Goal: Communication & Community: Ask a question

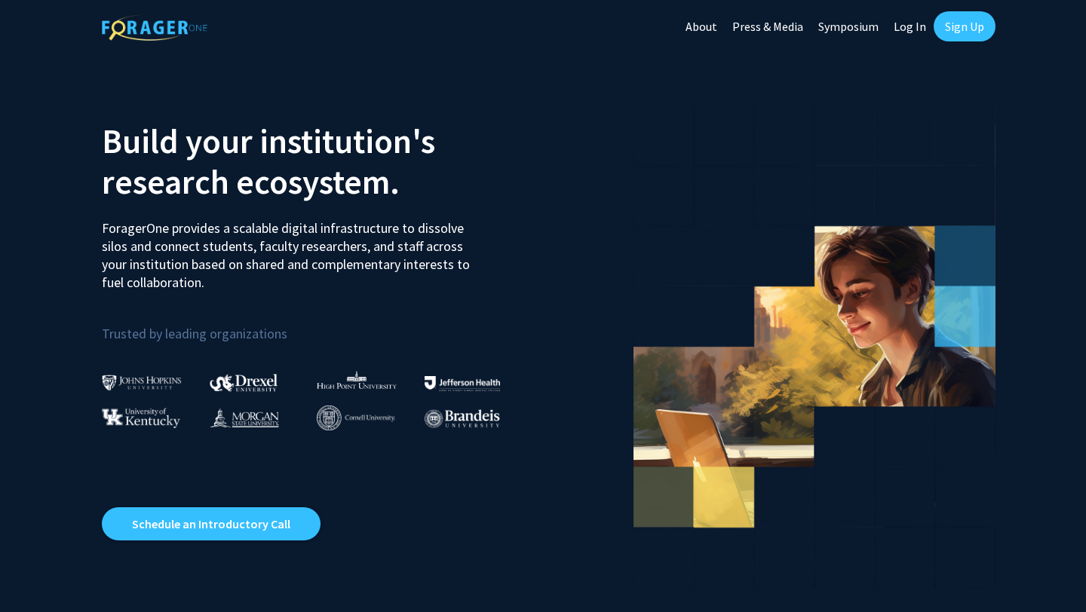
click at [967, 29] on link "Sign Up" at bounding box center [964, 26] width 62 height 30
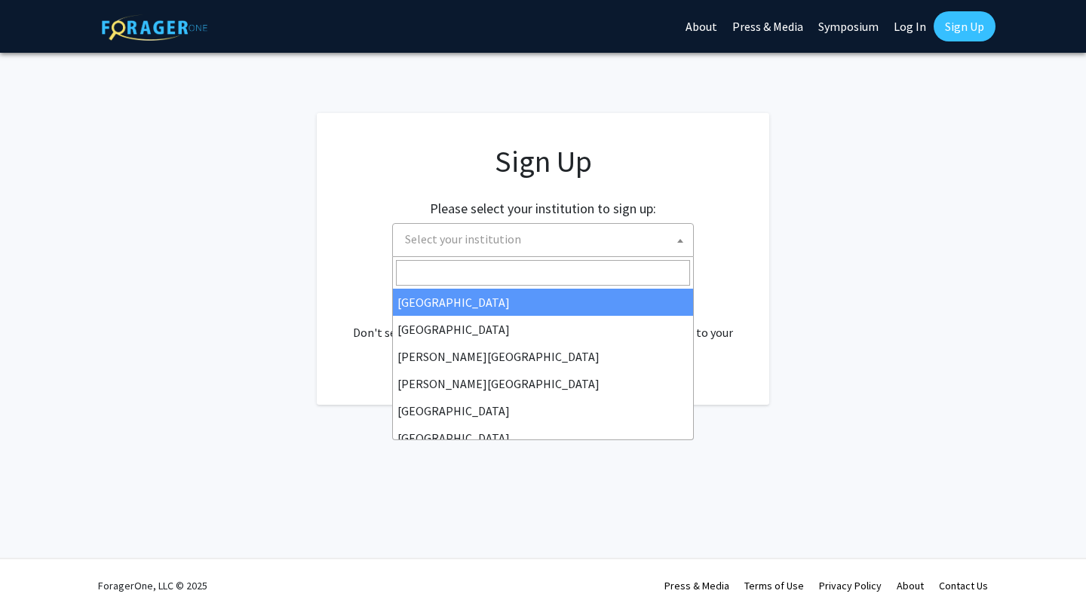
click at [583, 223] on span "Select your institution" at bounding box center [543, 240] width 302 height 34
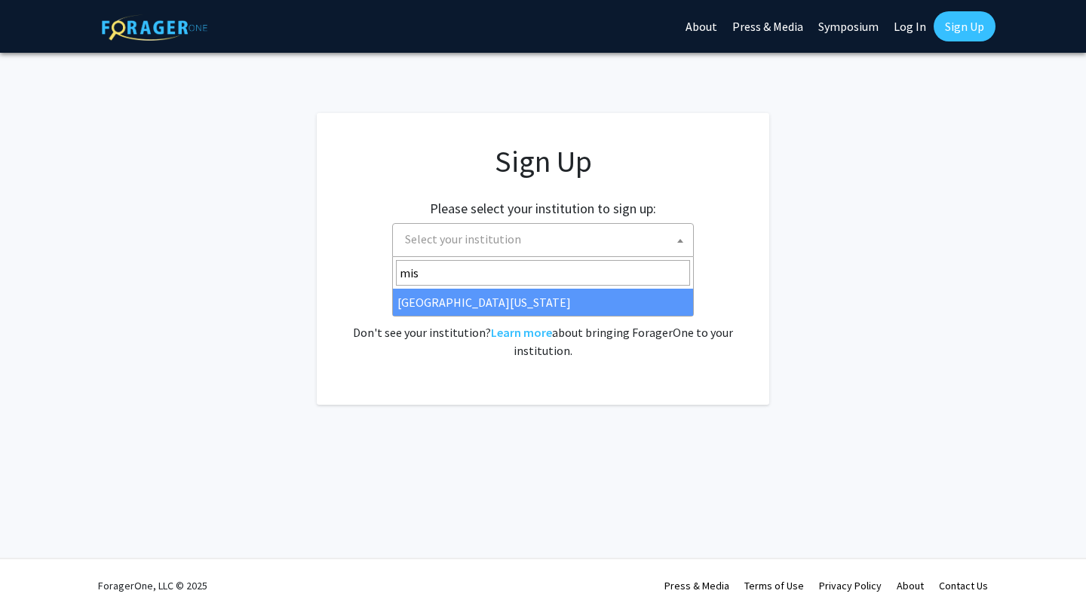
type input "mis"
select select "33"
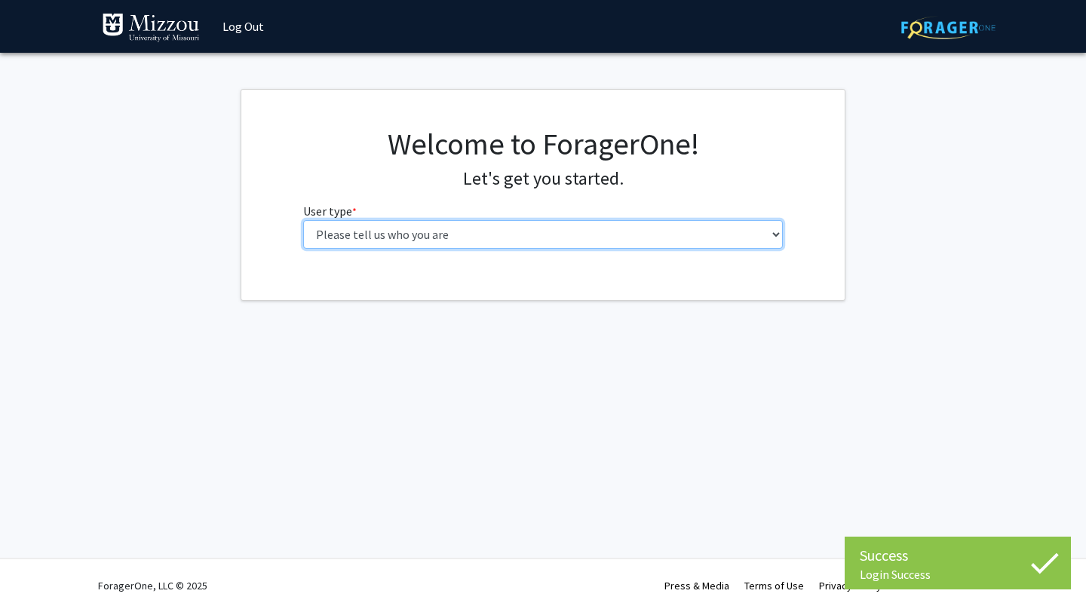
click at [406, 238] on select "Please tell us who you are Undergraduate Student Master's Student Doctoral Cand…" at bounding box center [543, 234] width 480 height 29
select select "1: undergrad"
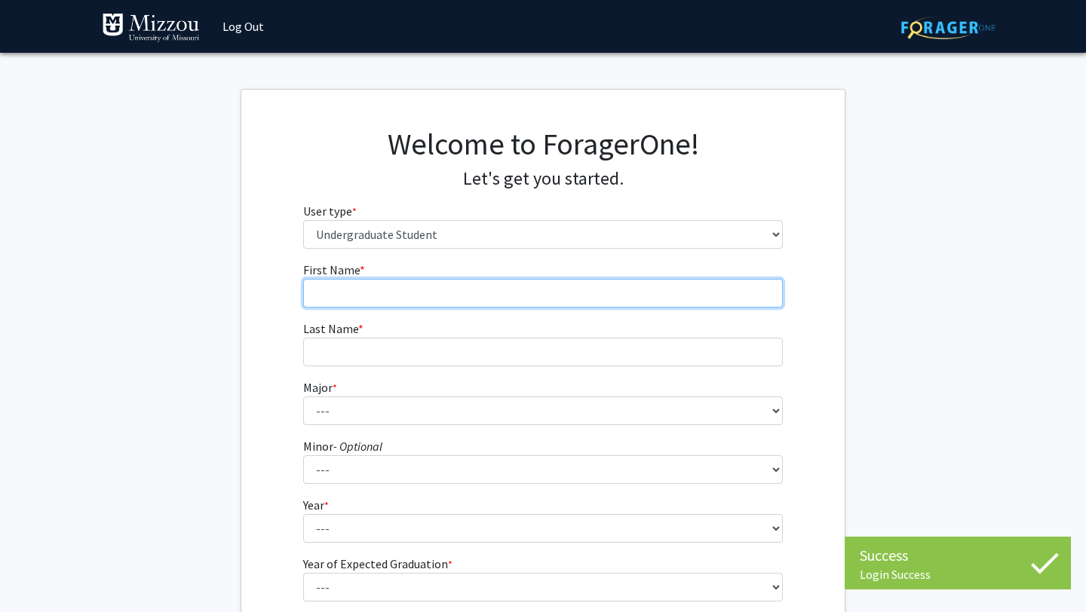
click at [398, 297] on input "First Name * required" at bounding box center [543, 293] width 480 height 29
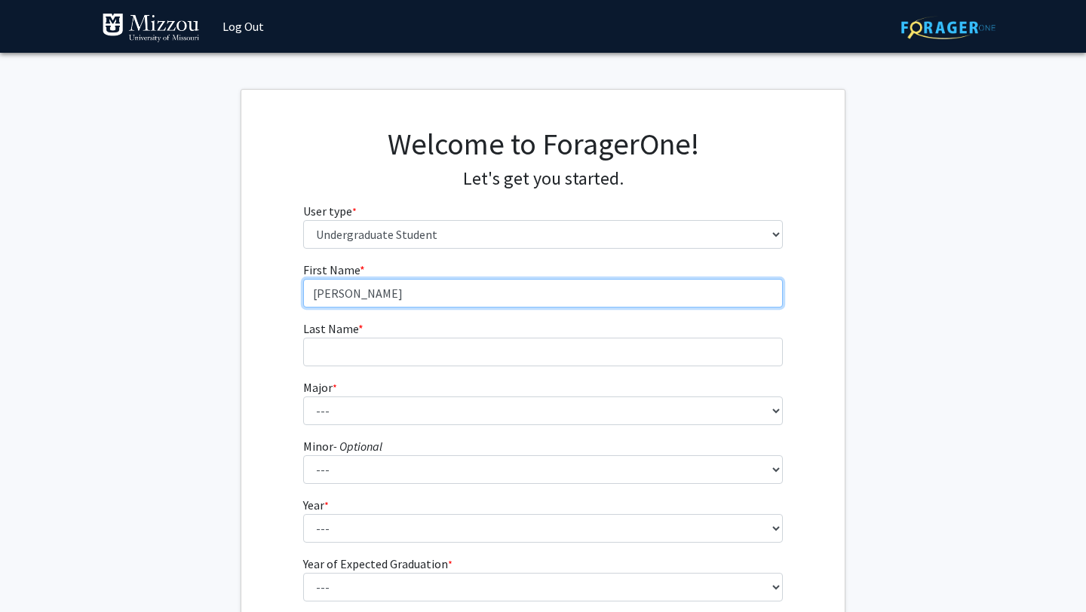
type input "Jay"
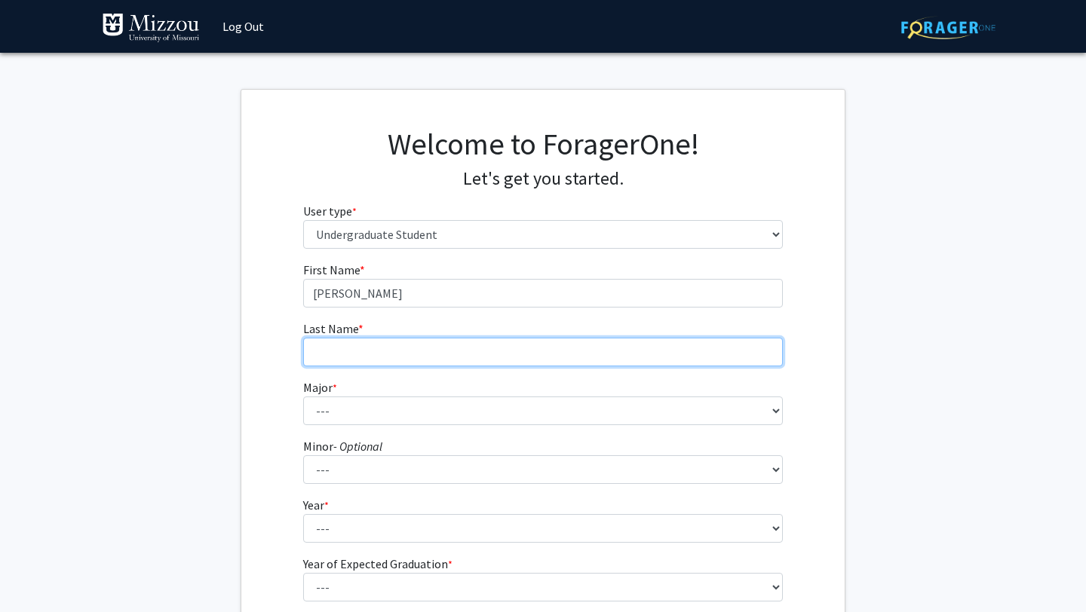
click at [363, 356] on input "Last Name * required" at bounding box center [543, 352] width 480 height 29
type input "Grant"
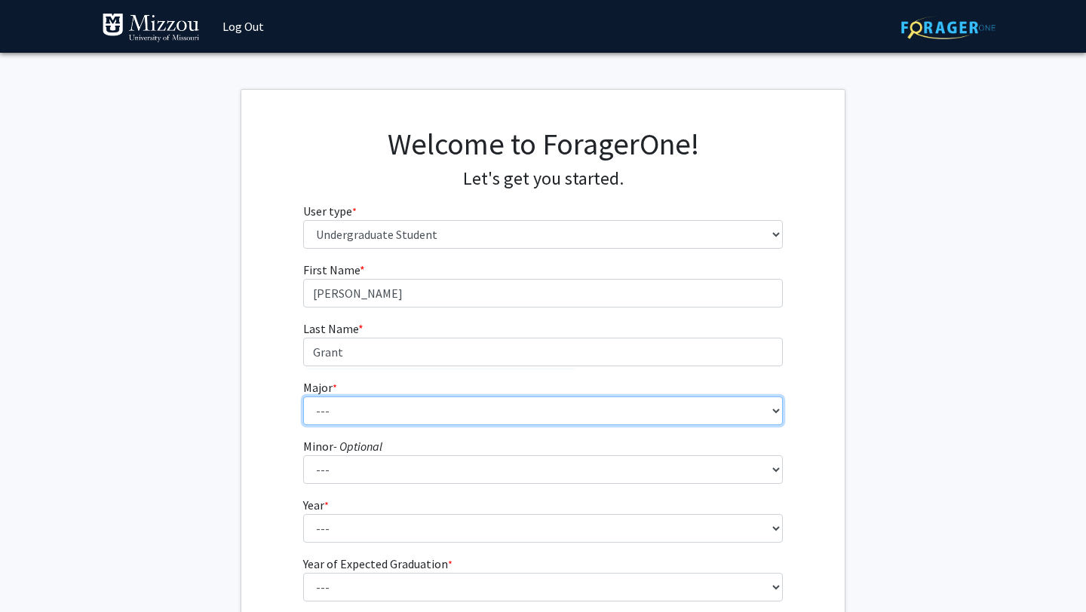
click at [348, 418] on select "--- Agribusiness Management Agricultural Education Agricultural Education: Comm…" at bounding box center [543, 411] width 480 height 29
select select "135: 2628"
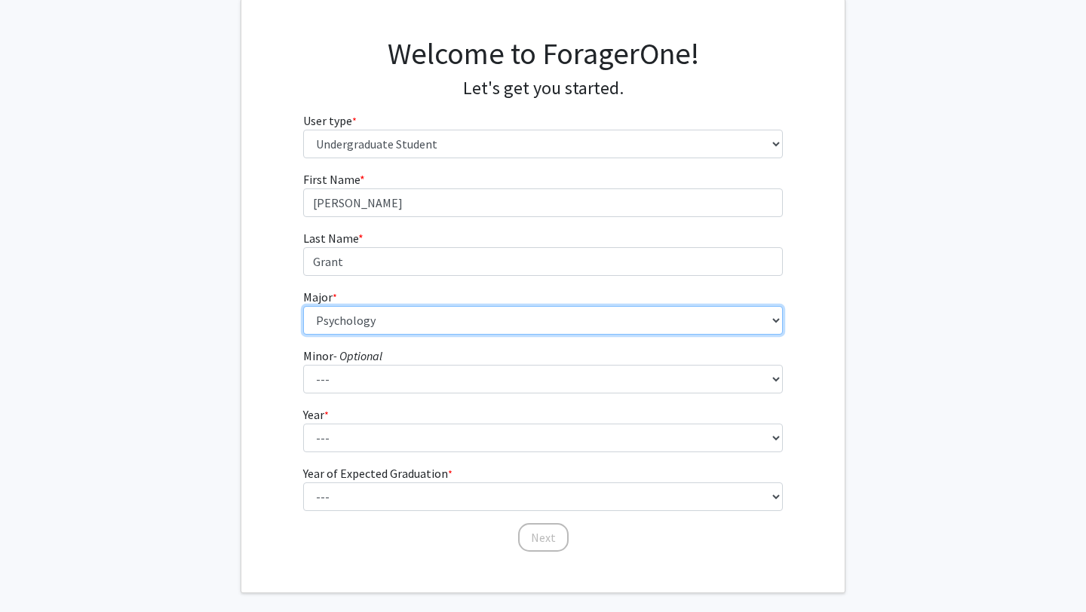
scroll to position [138, 0]
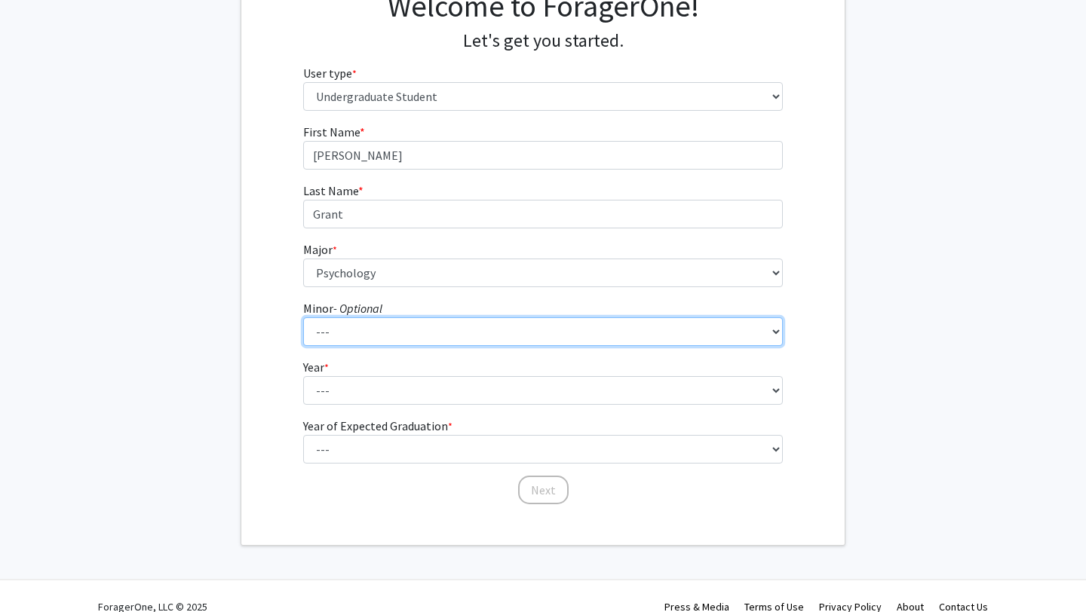
click at [388, 332] on select "--- Accountancy Aerospace Engineering Aerospace Studies Agribusiness Management…" at bounding box center [543, 331] width 480 height 29
select select "87: 2043"
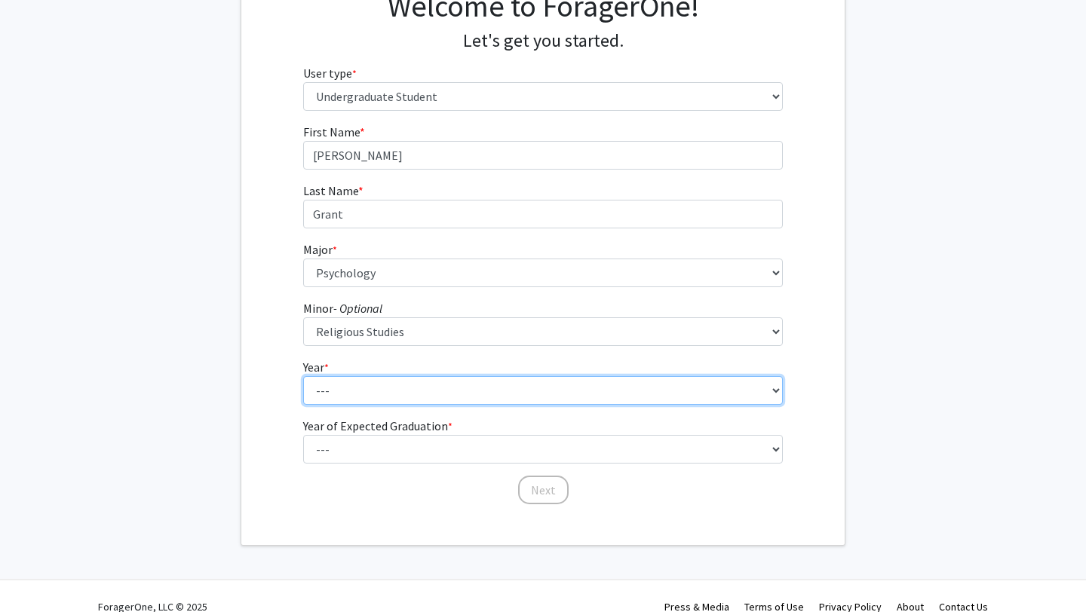
click at [334, 385] on select "--- First-year Sophomore Junior Senior Postbaccalaureate Certificate" at bounding box center [543, 390] width 480 height 29
select select "4: senior"
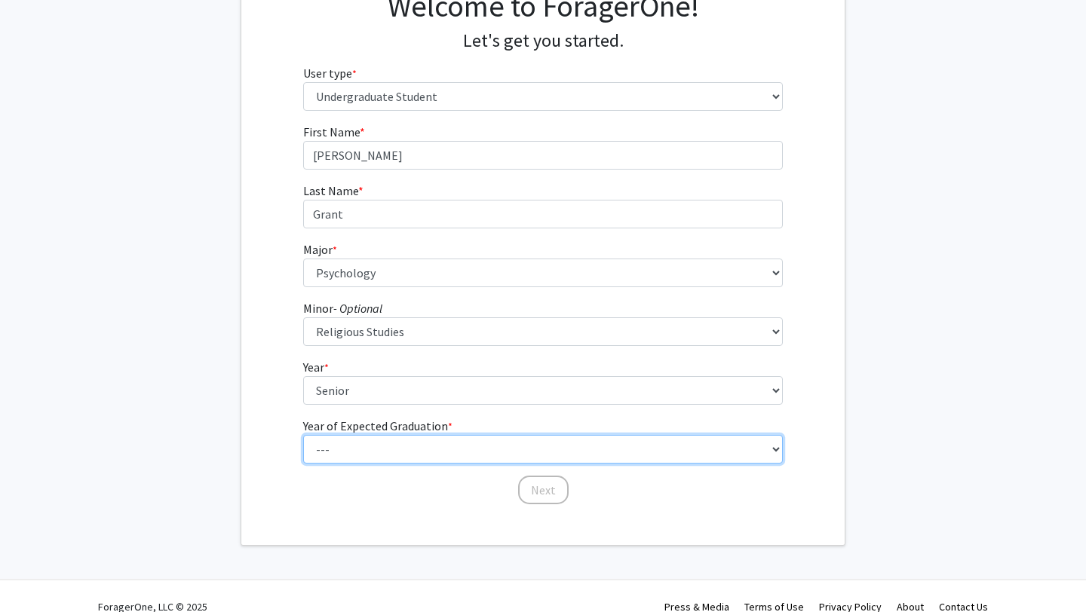
click at [377, 437] on select "--- 2025 2026 2027 2028 2029 2030 2031 2032 2033 2034" at bounding box center [543, 449] width 480 height 29
select select "2: 2026"
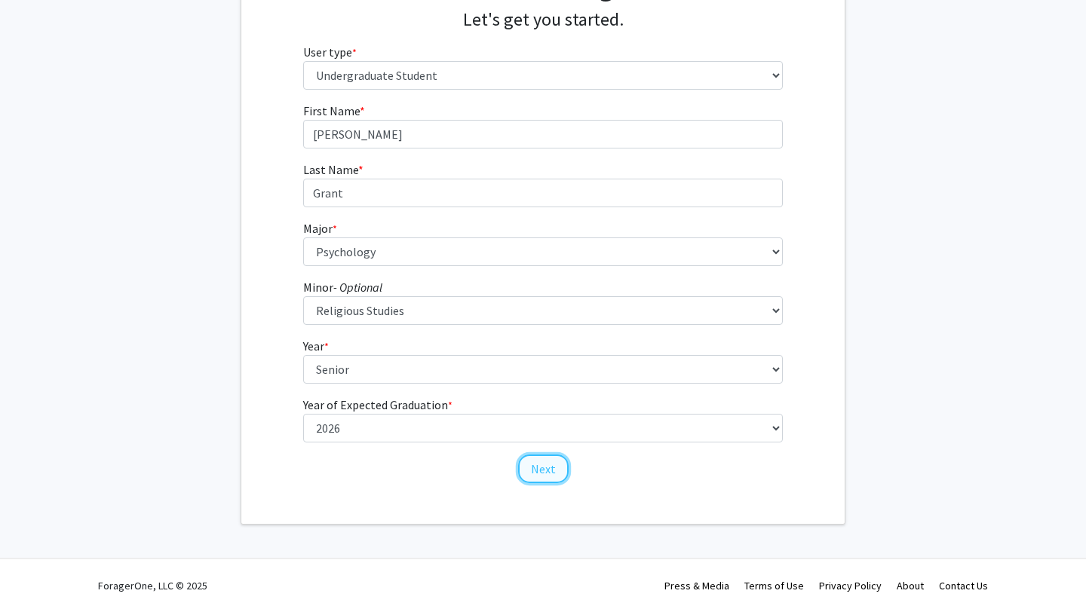
click at [544, 468] on button "Next" at bounding box center [543, 469] width 51 height 29
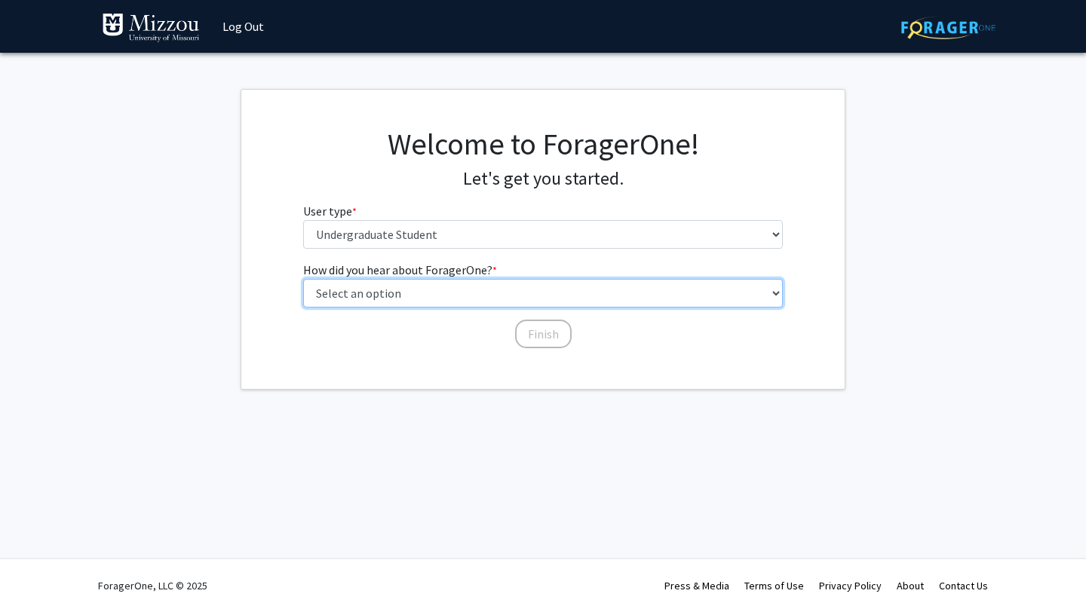
click at [439, 294] on select "Select an option Peer/student recommendation Faculty/staff recommendation Unive…" at bounding box center [543, 293] width 480 height 29
select select "1: peer_recommendation"
click at [499, 296] on select "Select an option Peer/student recommendation Faculty/staff recommendation Unive…" at bounding box center [543, 293] width 480 height 29
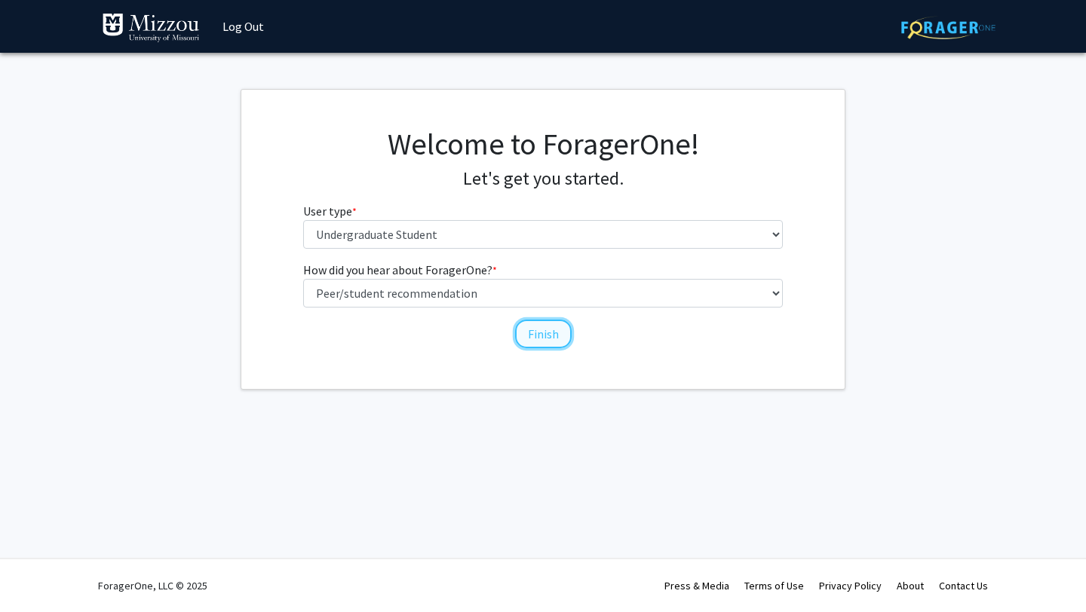
click at [545, 332] on button "Finish" at bounding box center [543, 334] width 57 height 29
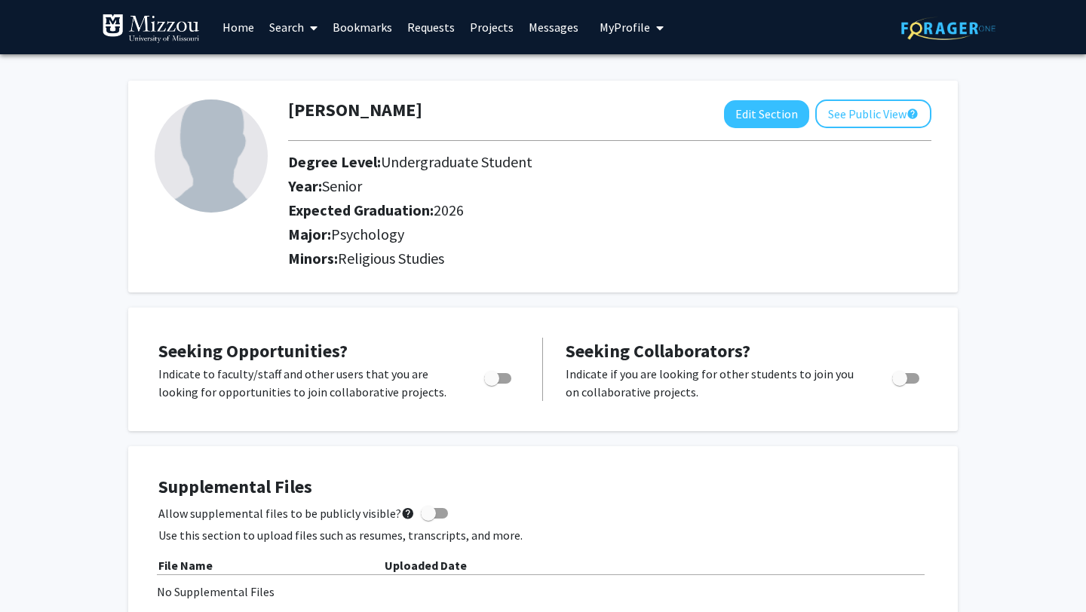
click at [306, 29] on span at bounding box center [311, 28] width 14 height 53
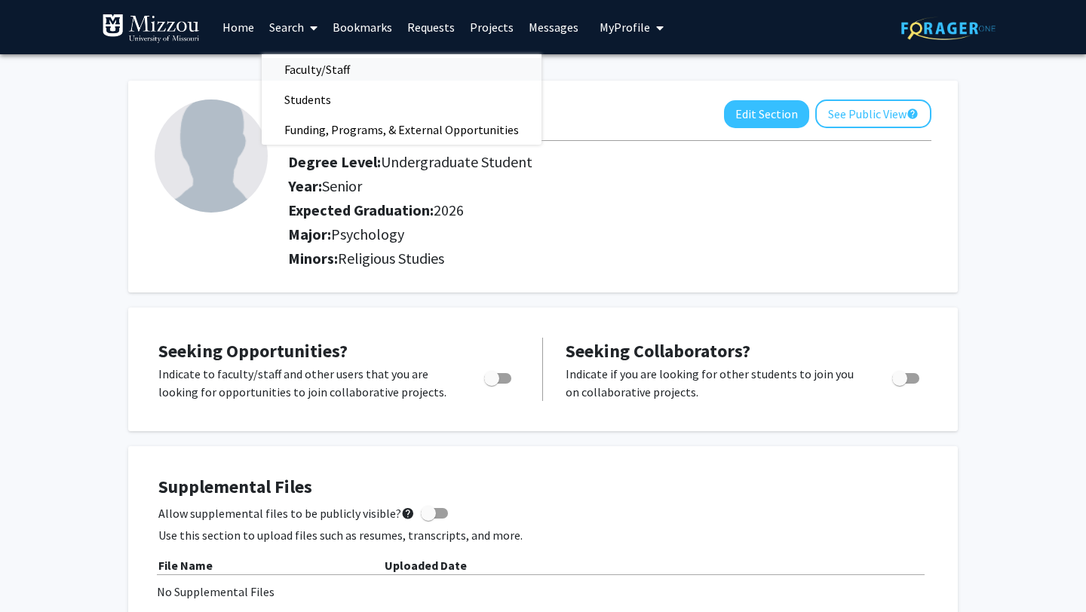
click at [324, 67] on span "Faculty/Staff" at bounding box center [317, 69] width 111 height 30
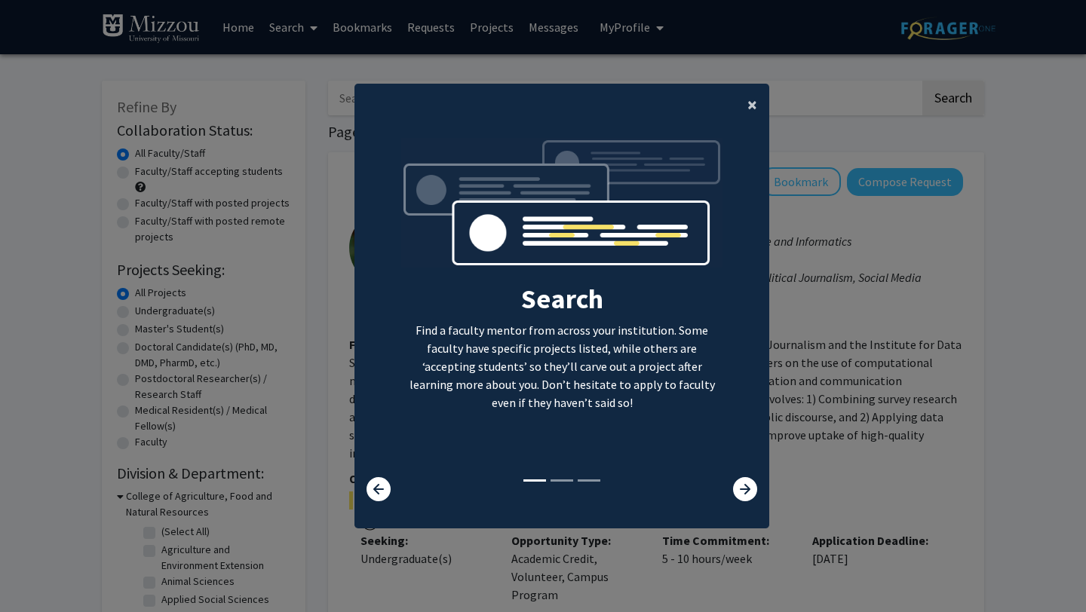
click at [753, 96] on span "×" at bounding box center [752, 104] width 10 height 23
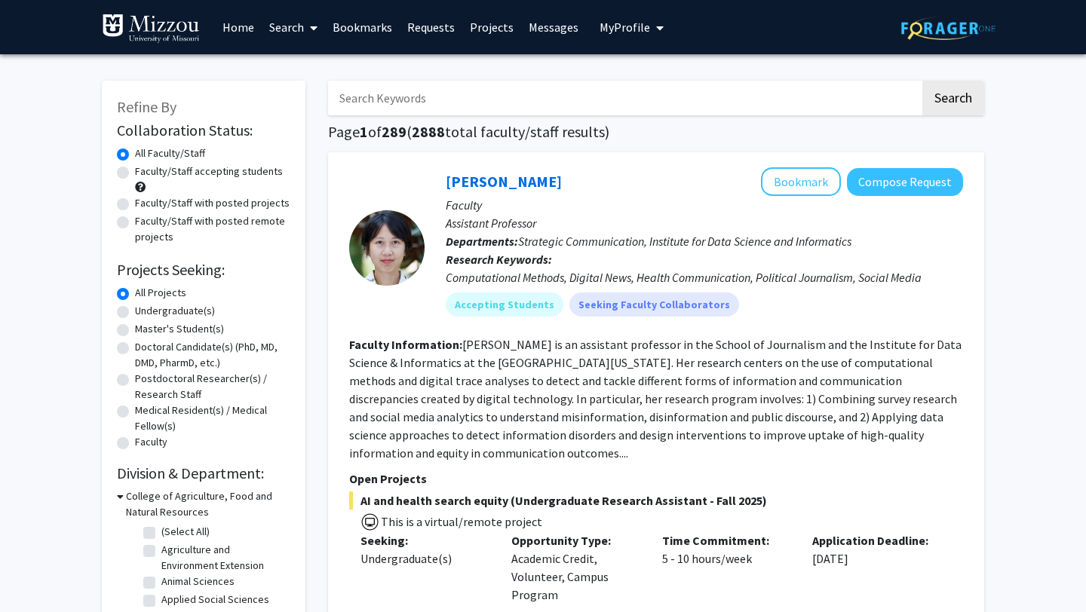
click at [449, 103] on input "Search Keywords" at bounding box center [624, 98] width 592 height 35
type input "Ellis-Kalton"
click at [922, 81] on button "Search" at bounding box center [953, 98] width 62 height 35
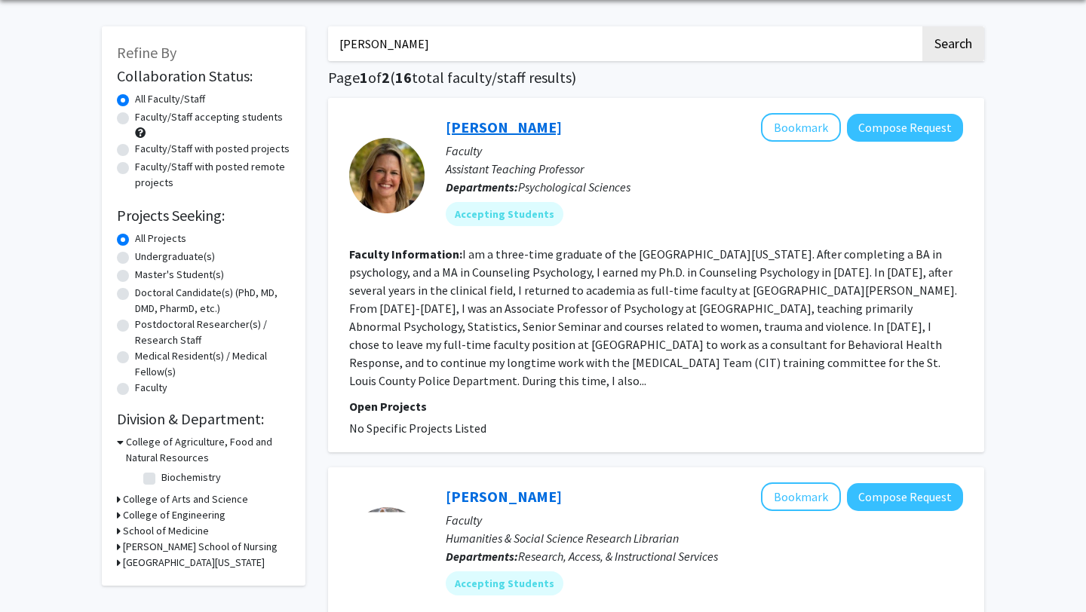
scroll to position [56, 0]
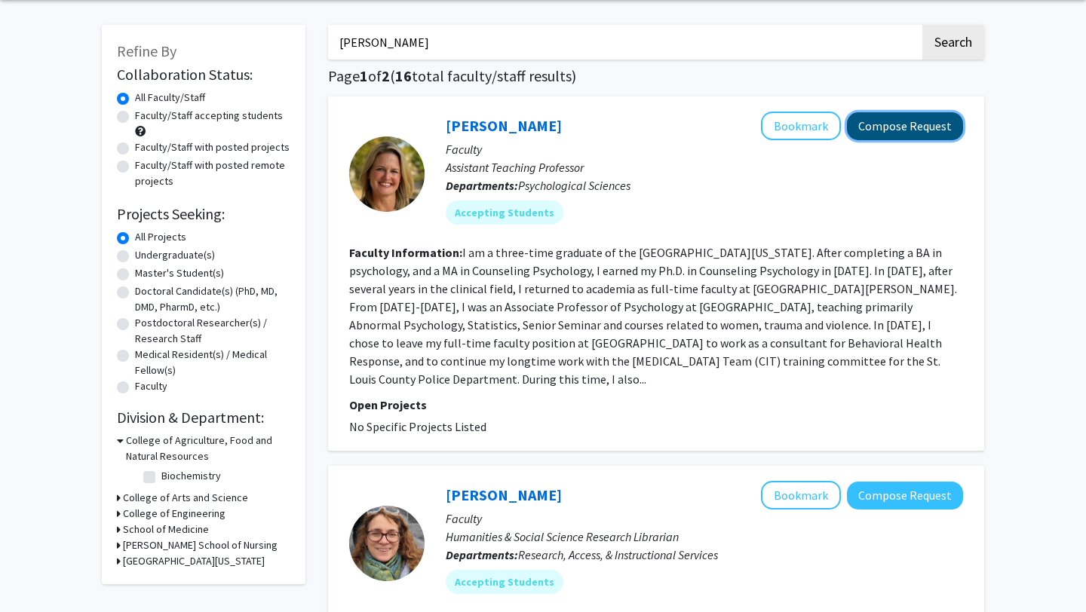
click at [903, 129] on button "Compose Request" at bounding box center [905, 126] width 116 height 28
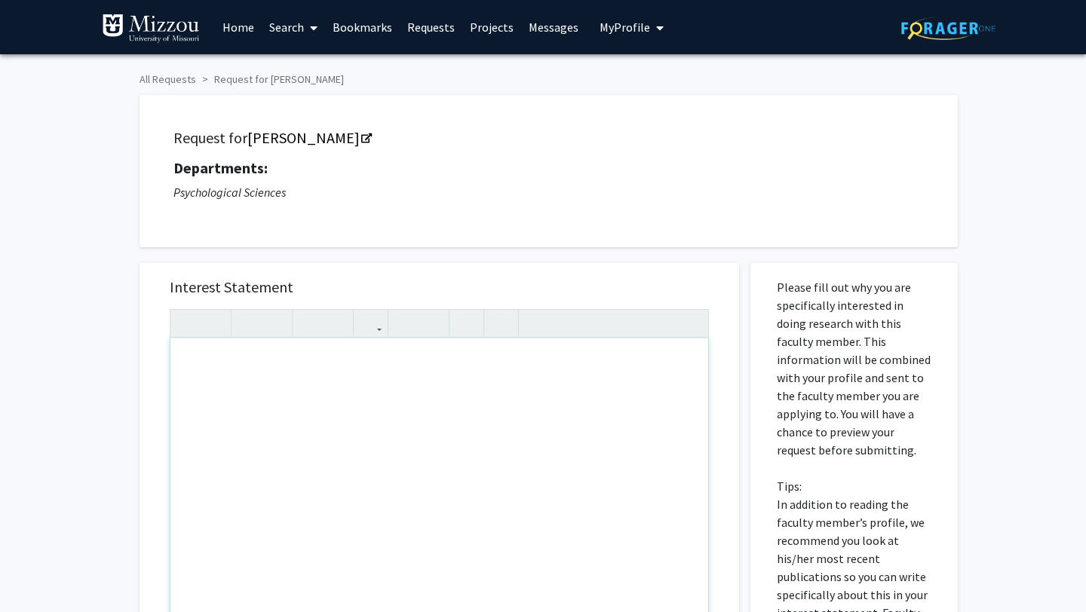
click at [320, 377] on div "Note to users with screen readers: Please press Alt+0 or Option+0 to deactivate…" at bounding box center [439, 511] width 538 height 345
click at [182, 362] on div "Psych 3020-02" at bounding box center [439, 511] width 538 height 345
type textarea "2025FS-Psych 3020-02"
click at [321, 371] on div "2025FS-Psych 3020-02" at bounding box center [439, 511] width 538 height 345
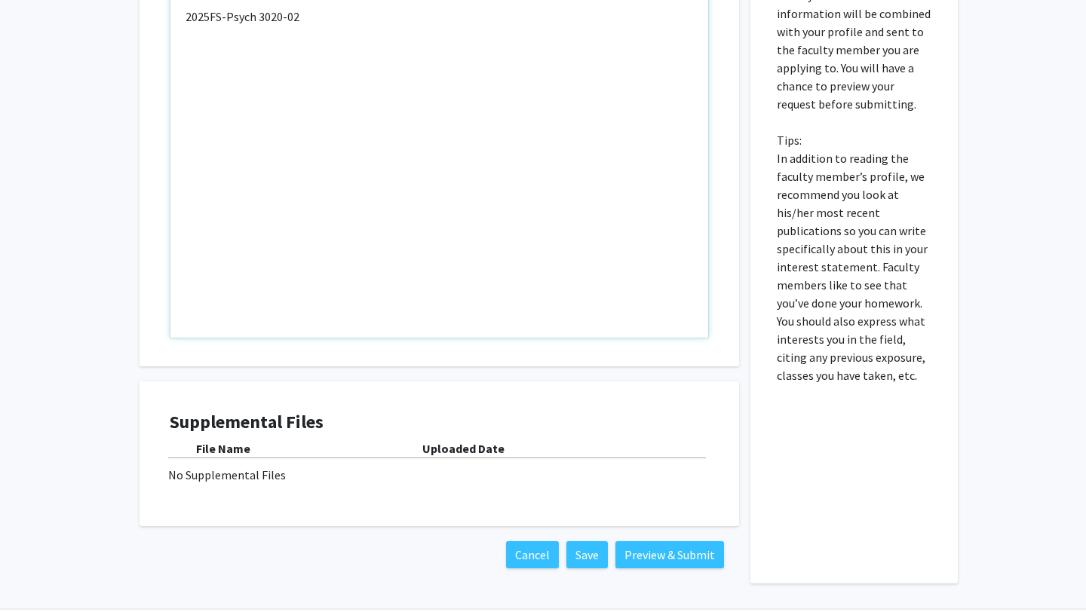
scroll to position [397, 0]
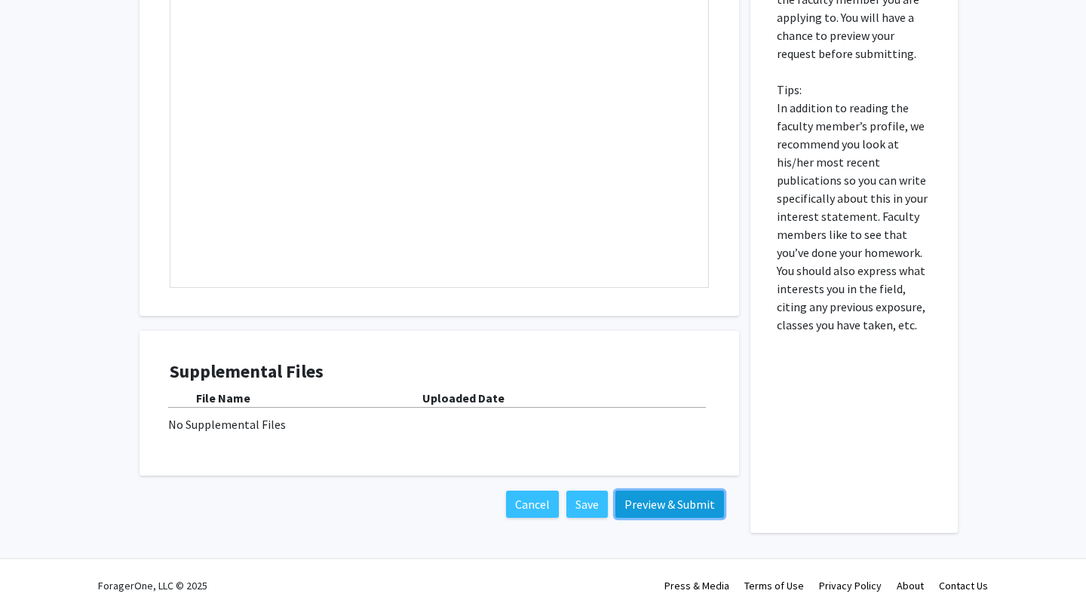
click at [673, 504] on button "Preview & Submit" at bounding box center [669, 504] width 109 height 27
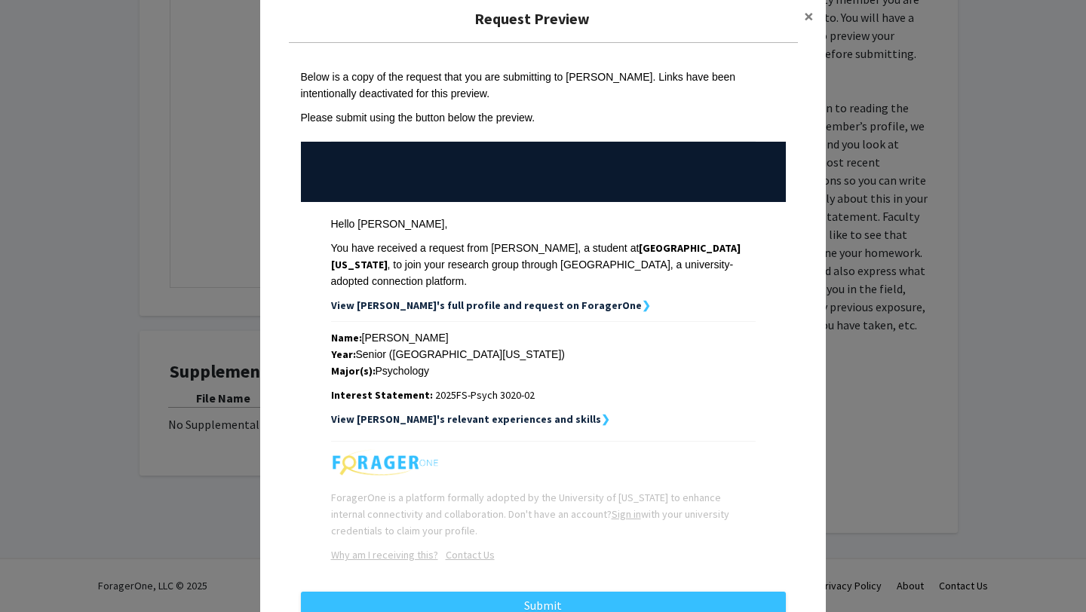
scroll to position [71, 0]
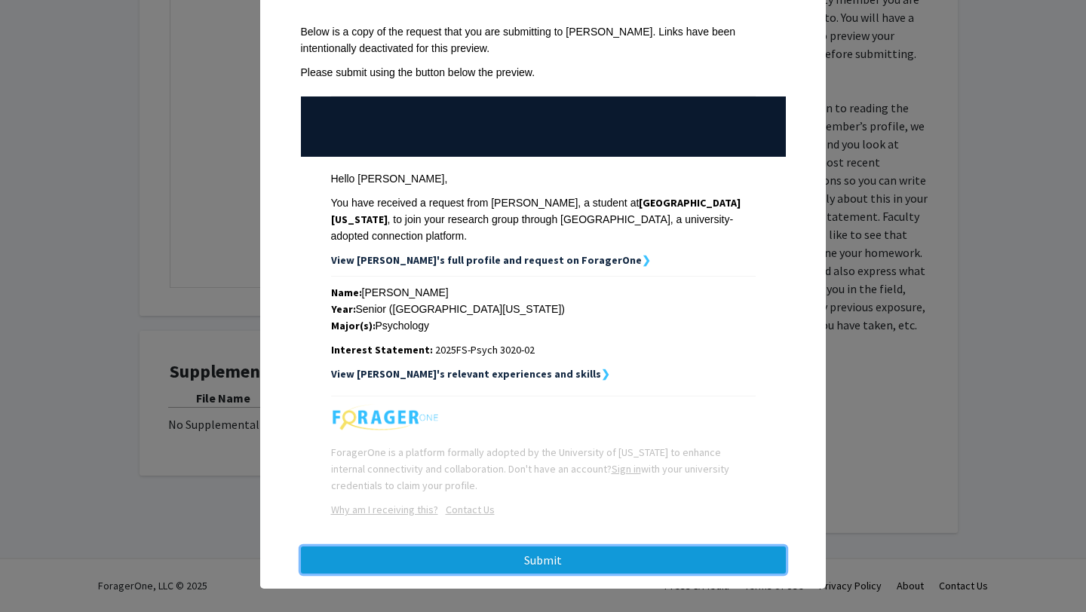
click at [539, 547] on button "Submit" at bounding box center [543, 560] width 485 height 27
